Goal: Check status: Check status

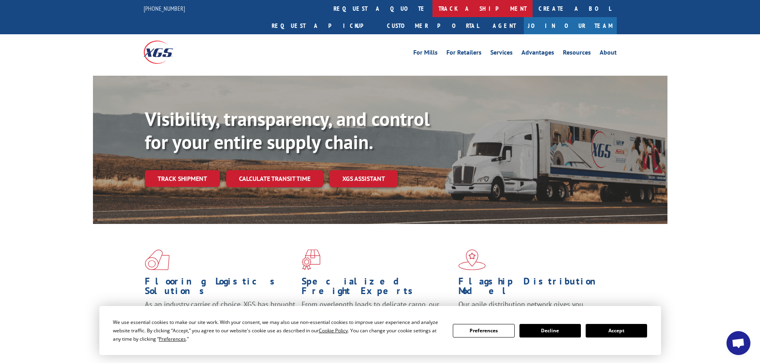
click at [432, 9] on link "track a shipment" at bounding box center [482, 8] width 100 height 17
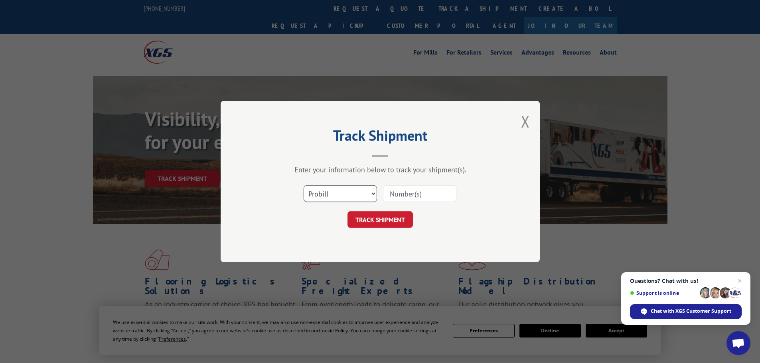
click at [325, 197] on select "Select category... Probill BOL PO" at bounding box center [339, 193] width 73 height 17
select select "bol"
click at [303, 185] on select "Select category... Probill BOL PO" at bounding box center [339, 193] width 73 height 17
click at [395, 195] on input at bounding box center [419, 193] width 73 height 17
paste input "7060716"
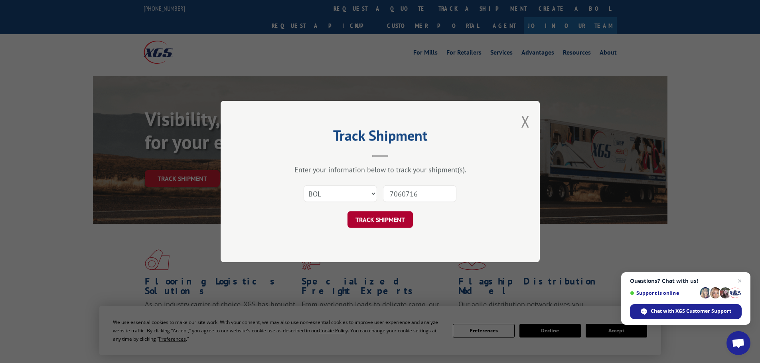
type input "7060716"
click at [365, 221] on button "TRACK SHIPMENT" at bounding box center [379, 219] width 65 height 17
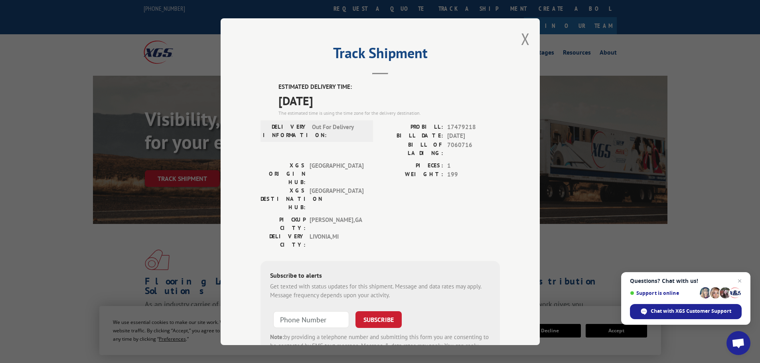
click at [516, 35] on div "Track Shipment ESTIMATED DELIVERY TIME: [DATE] The estimated time is using the …" at bounding box center [380, 181] width 319 height 327
click at [522, 35] on button "Close modal" at bounding box center [525, 38] width 9 height 21
